Goal: Transaction & Acquisition: Purchase product/service

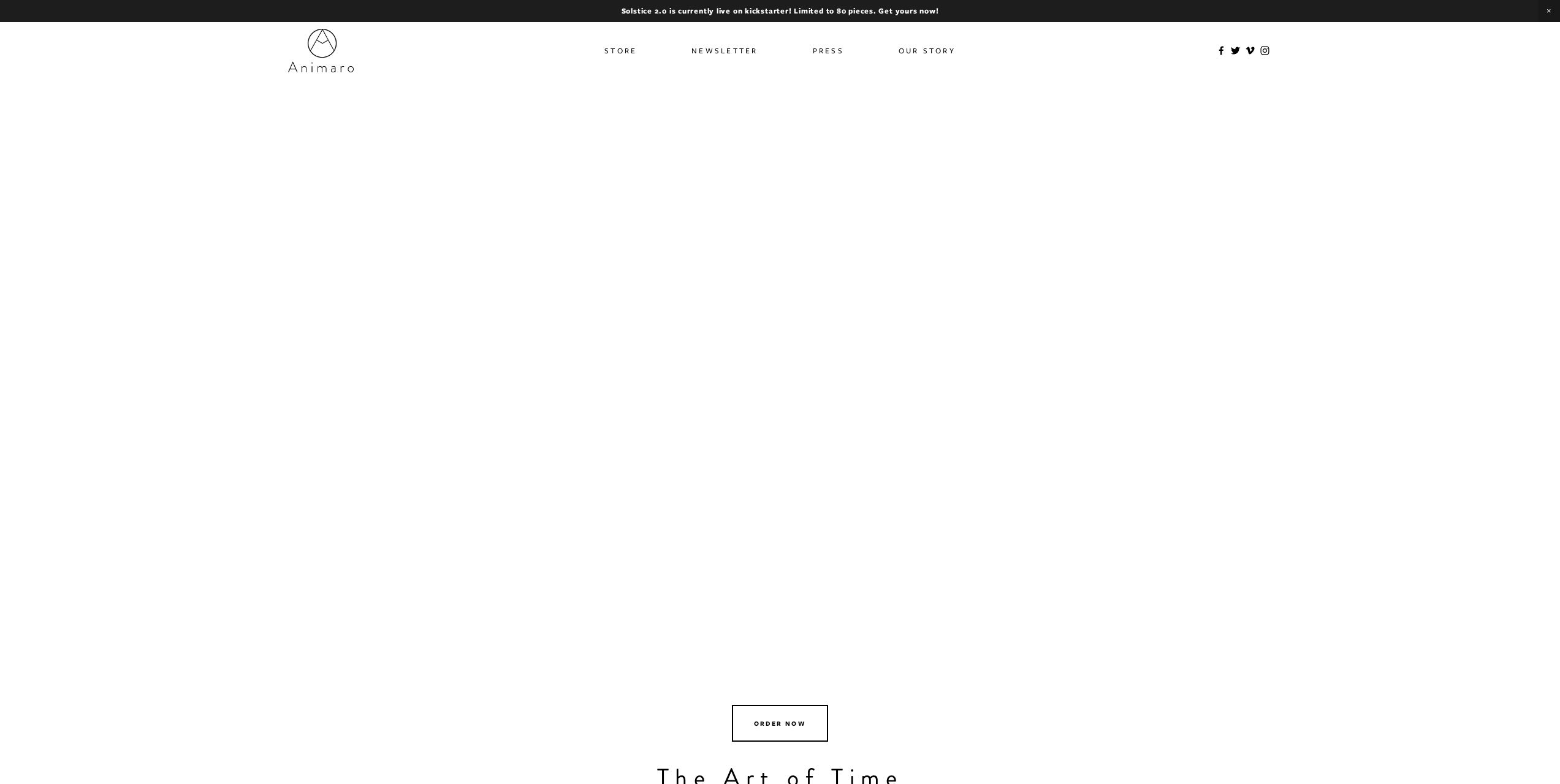
click at [611, 53] on link "Store" at bounding box center [620, 51] width 32 height 18
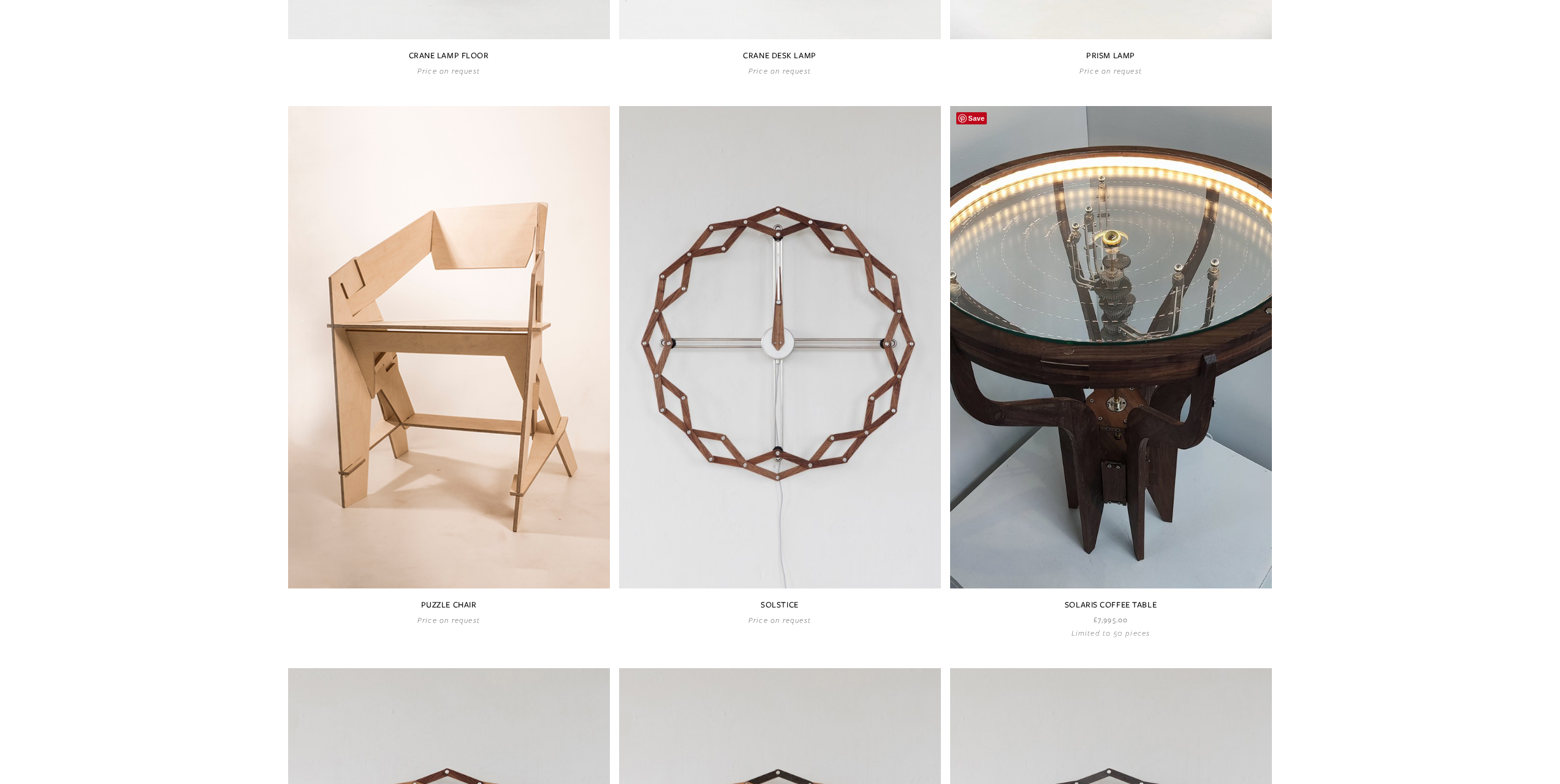
scroll to position [613, 0]
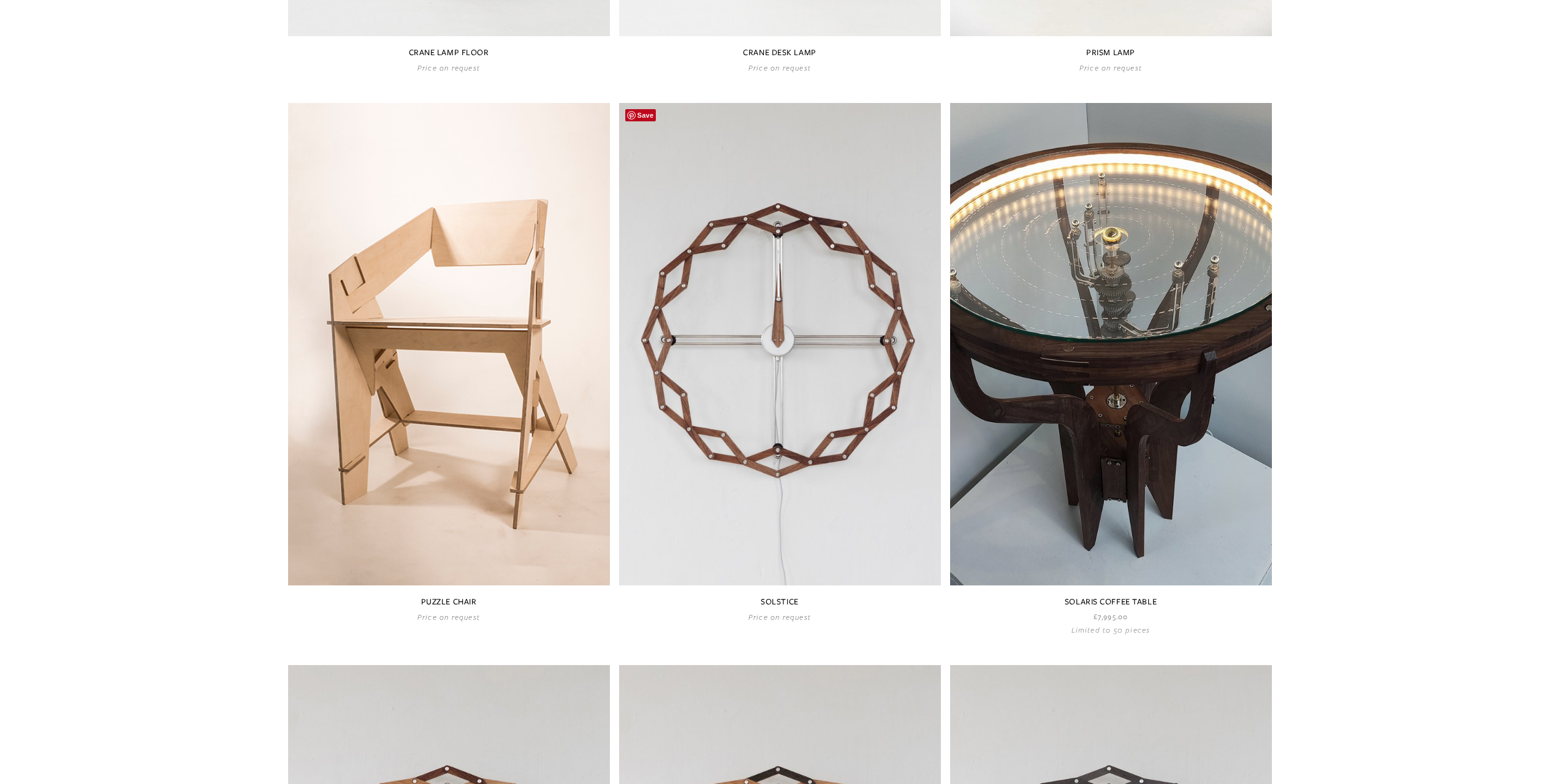
click at [825, 429] on link at bounding box center [780, 362] width 322 height 519
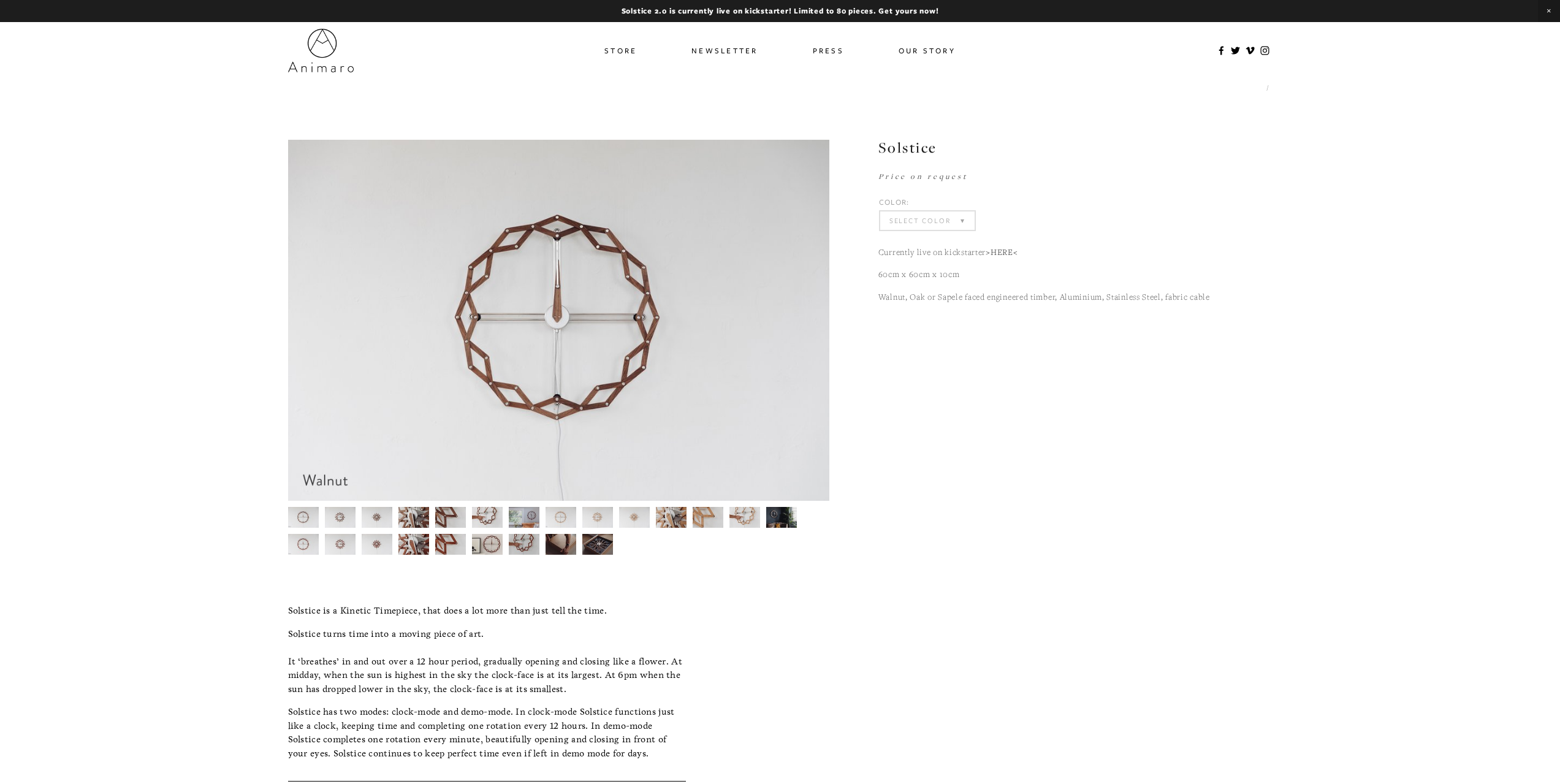
click at [964, 219] on select "Select Color Walnut Sapele Oak" at bounding box center [927, 221] width 95 height 18
click at [966, 215] on select "Select Color Walnut (Sold Out) Sapele (Sold Out) Oak (Sold Out)" at bounding box center [927, 221] width 95 height 18
click at [556, 320] on img at bounding box center [558, 320] width 541 height 361
